Goal: Transaction & Acquisition: Purchase product/service

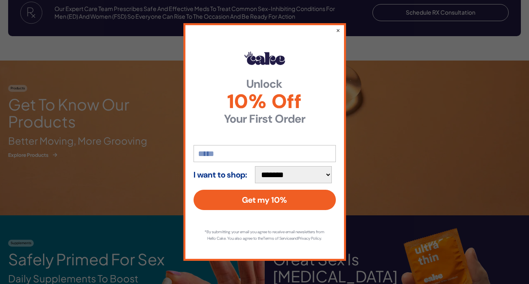
scroll to position [819, 0]
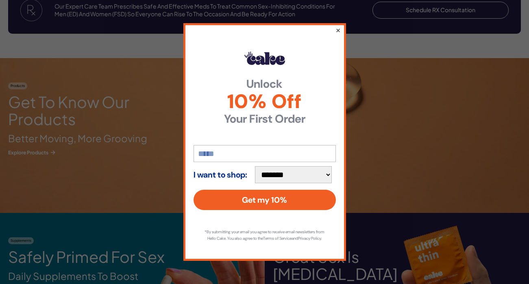
click at [338, 27] on button "×" at bounding box center [337, 30] width 5 height 10
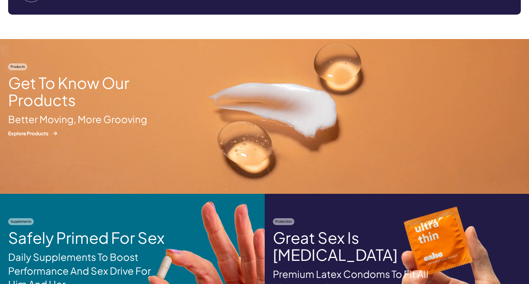
scroll to position [838, 0]
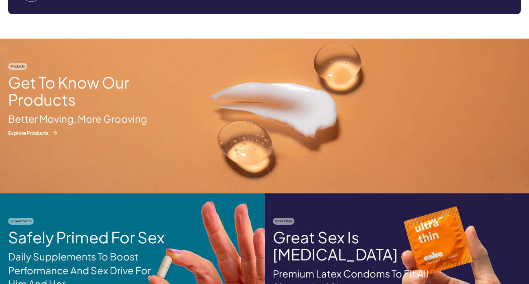
click at [30, 130] on p "Explore Products" at bounding box center [81, 133] width 146 height 7
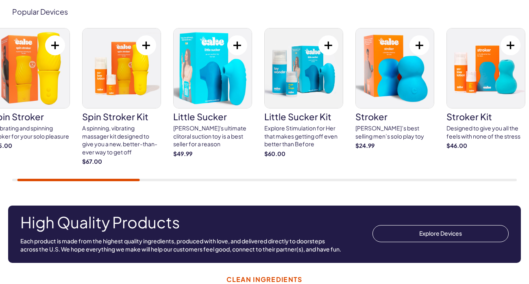
scroll to position [768, 0]
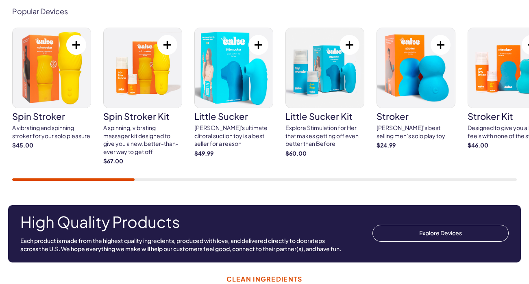
click at [42, 113] on h3 "spin stroker" at bounding box center [51, 116] width 79 height 9
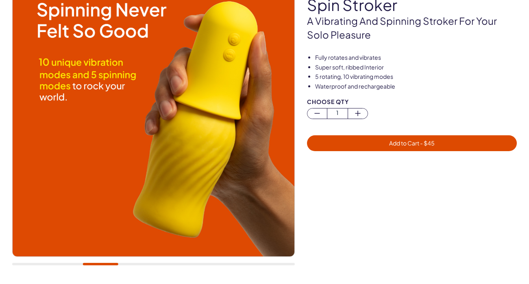
scroll to position [86, 0]
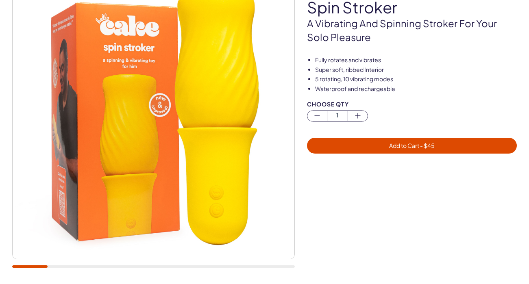
click at [106, 265] on div at bounding box center [153, 127] width 283 height 300
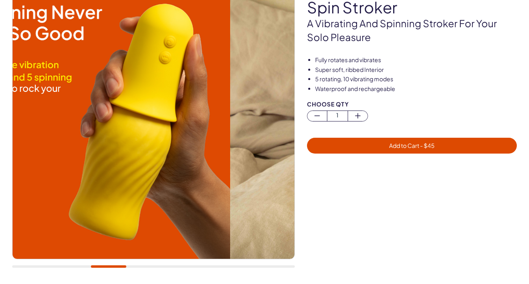
click at [109, 267] on div at bounding box center [153, 266] width 283 height 2
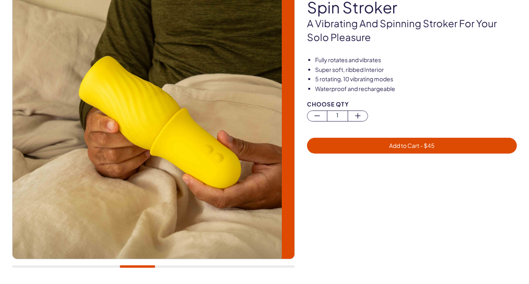
click at [137, 267] on div at bounding box center [153, 266] width 283 height 2
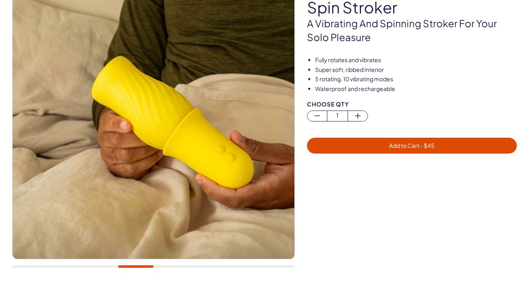
click at [161, 265] on div at bounding box center [153, 127] width 283 height 300
click at [163, 266] on div at bounding box center [153, 266] width 283 height 2
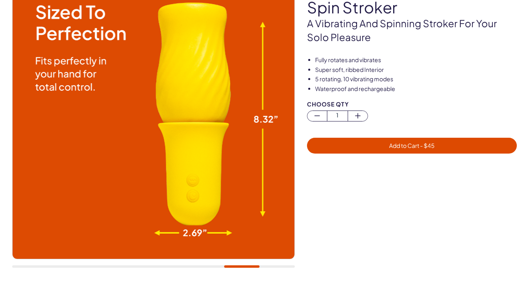
click at [194, 271] on div at bounding box center [153, 127] width 283 height 300
